Goal: Task Accomplishment & Management: Use online tool/utility

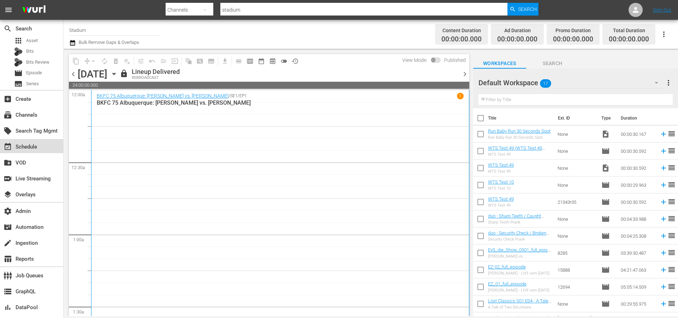
click at [26, 146] on div "event_available Schedule" at bounding box center [20, 145] width 40 height 6
click at [26, 112] on div "subscriptions Channels" at bounding box center [20, 114] width 40 height 6
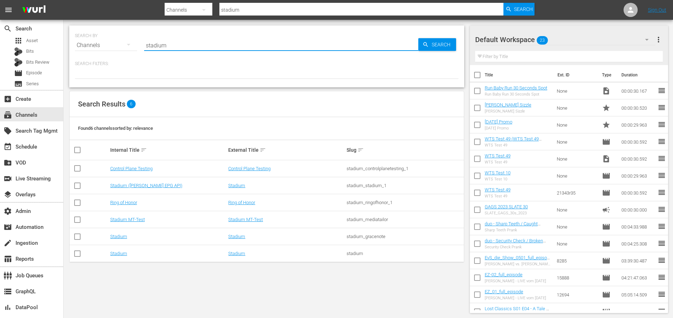
drag, startPoint x: 179, startPoint y: 44, endPoint x: 120, endPoint y: 42, distance: 58.7
click at [123, 43] on div "SEARCH BY Search By Channels Search ID, Title, Description, Keywords, or Catego…" at bounding box center [267, 40] width 384 height 25
type input "bronco"
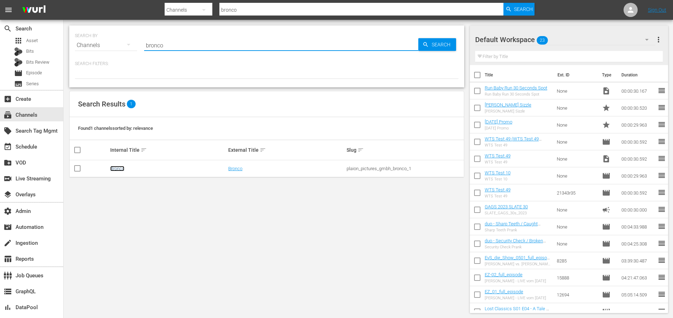
click at [120, 167] on link "Bronco" at bounding box center [117, 168] width 14 height 5
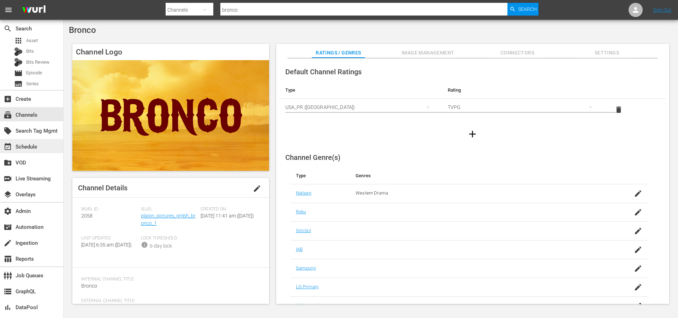
click at [32, 149] on div "event_available Schedule" at bounding box center [20, 145] width 40 height 6
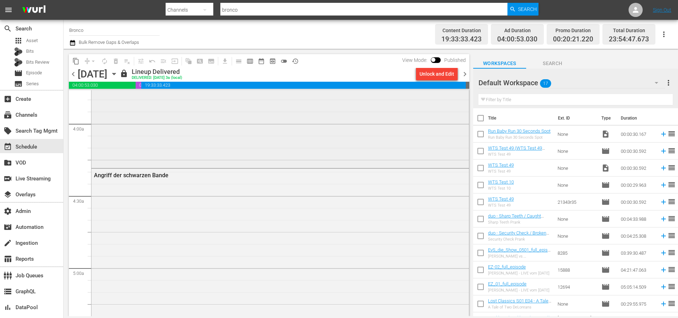
scroll to position [553, 0]
click at [303, 183] on div "Angriff der schwarzen Bande" at bounding box center [280, 262] width 378 height 208
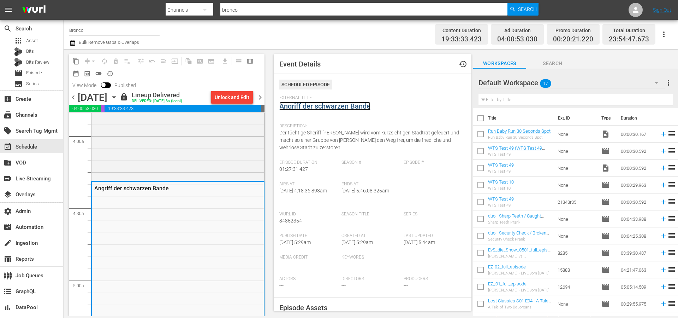
click at [343, 106] on link "Angriff der schwarzen Bande" at bounding box center [324, 106] width 91 height 8
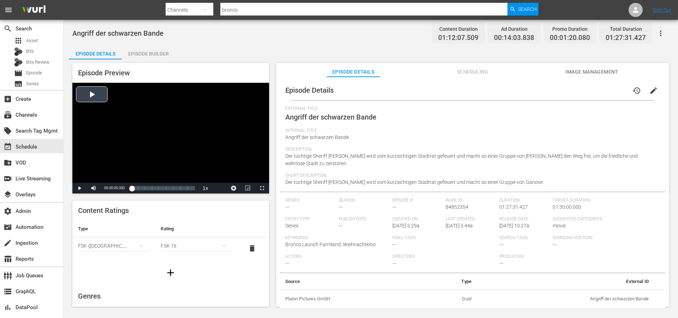
click at [99, 94] on div "Video Player" at bounding box center [170, 133] width 197 height 100
click at [141, 190] on div "Loaded : 0.28% 00:12:47.062 Angriff der schwarzen Bande (2/9) 00:00:01.217" at bounding box center [163, 187] width 63 height 7
click at [157, 152] on div "Video Player" at bounding box center [170, 133] width 197 height 100
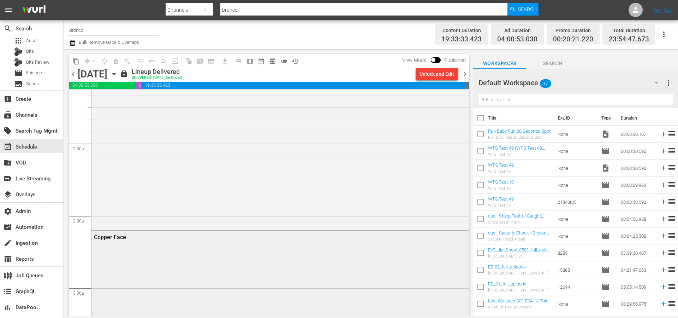
scroll to position [228, 0]
click at [337, 167] on div "Der [PERSON_NAME], der [PERSON_NAME]" at bounding box center [280, 83] width 378 height 304
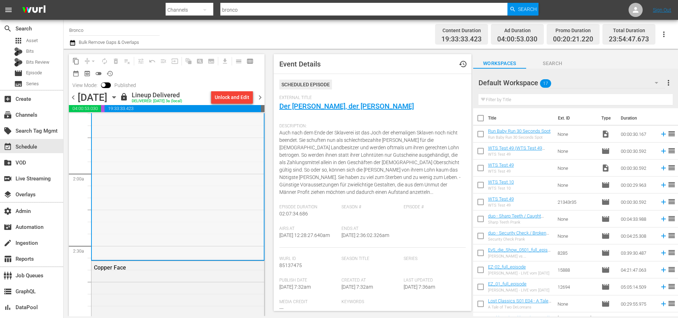
scroll to position [229, 0]
click at [114, 245] on div "Der [PERSON_NAME], der [PERSON_NAME]" at bounding box center [178, 105] width 172 height 304
click at [336, 108] on link "Der [PERSON_NAME], der [PERSON_NAME]" at bounding box center [346, 106] width 135 height 8
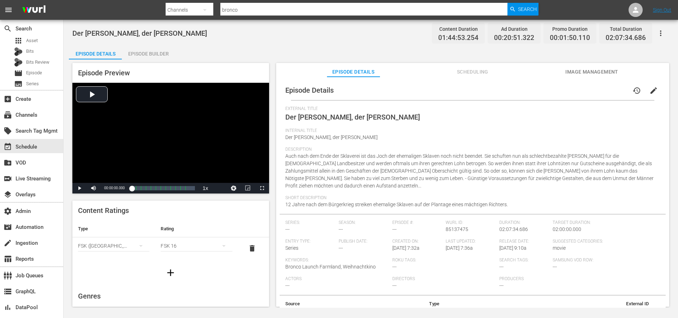
click at [159, 50] on div "Episode Builder" at bounding box center [148, 53] width 53 height 17
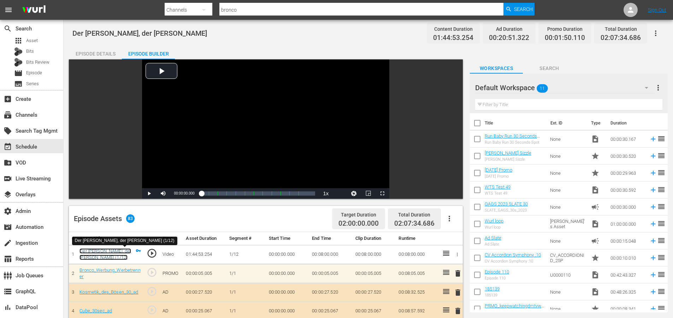
click at [96, 251] on link "Der [PERSON_NAME], der [PERSON_NAME] (1/12)" at bounding box center [105, 254] width 52 height 12
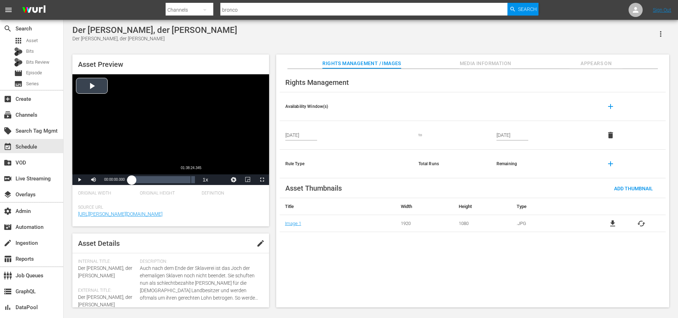
click at [191, 179] on div "Loaded : 0.09% 01:38:24.345 00:00:00.000" at bounding box center [163, 179] width 63 height 7
click at [114, 180] on div "Volume Level" at bounding box center [108, 179] width 12 height 1
click at [190, 179] on div "01:39:04.079" at bounding box center [161, 179] width 59 height 7
click at [188, 179] on div "01:36:38.804" at bounding box center [161, 179] width 58 height 7
click at [178, 114] on div "Video Player" at bounding box center [170, 124] width 197 height 100
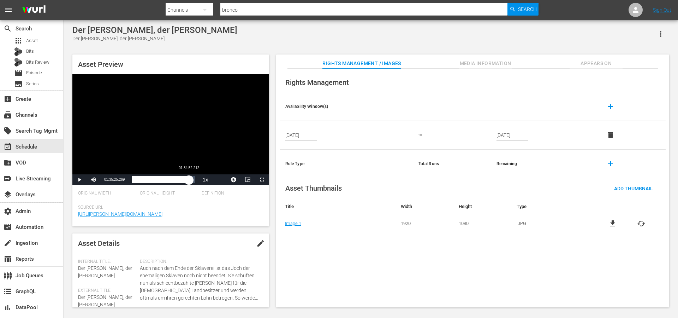
click at [189, 179] on div "01:35:25.269" at bounding box center [160, 179] width 57 height 7
click at [79, 179] on span "Video Player" at bounding box center [79, 179] width 0 height 0
